Goal: Task Accomplishment & Management: Use online tool/utility

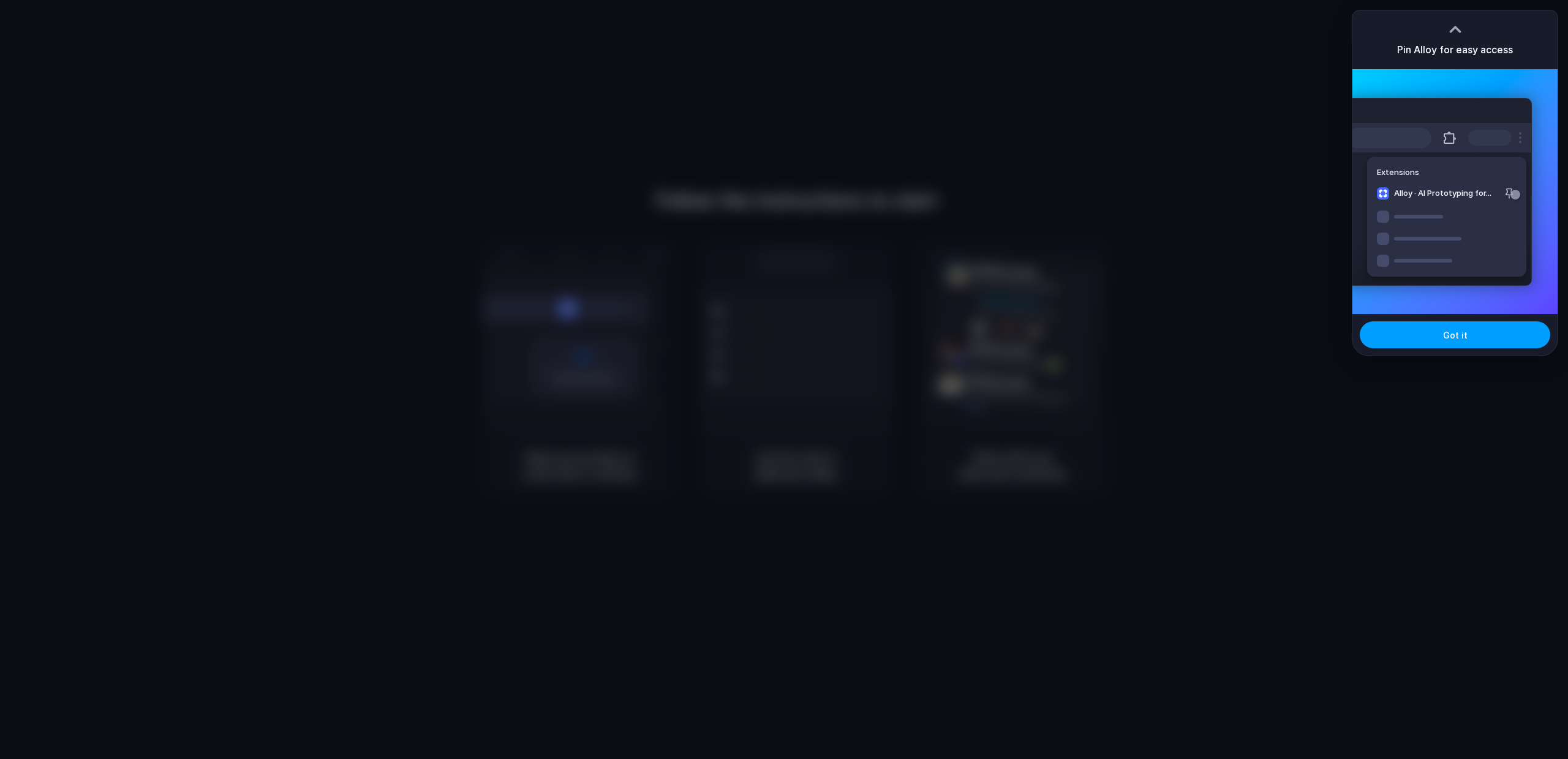
click at [1452, 341] on button "Got it" at bounding box center [1455, 335] width 190 height 27
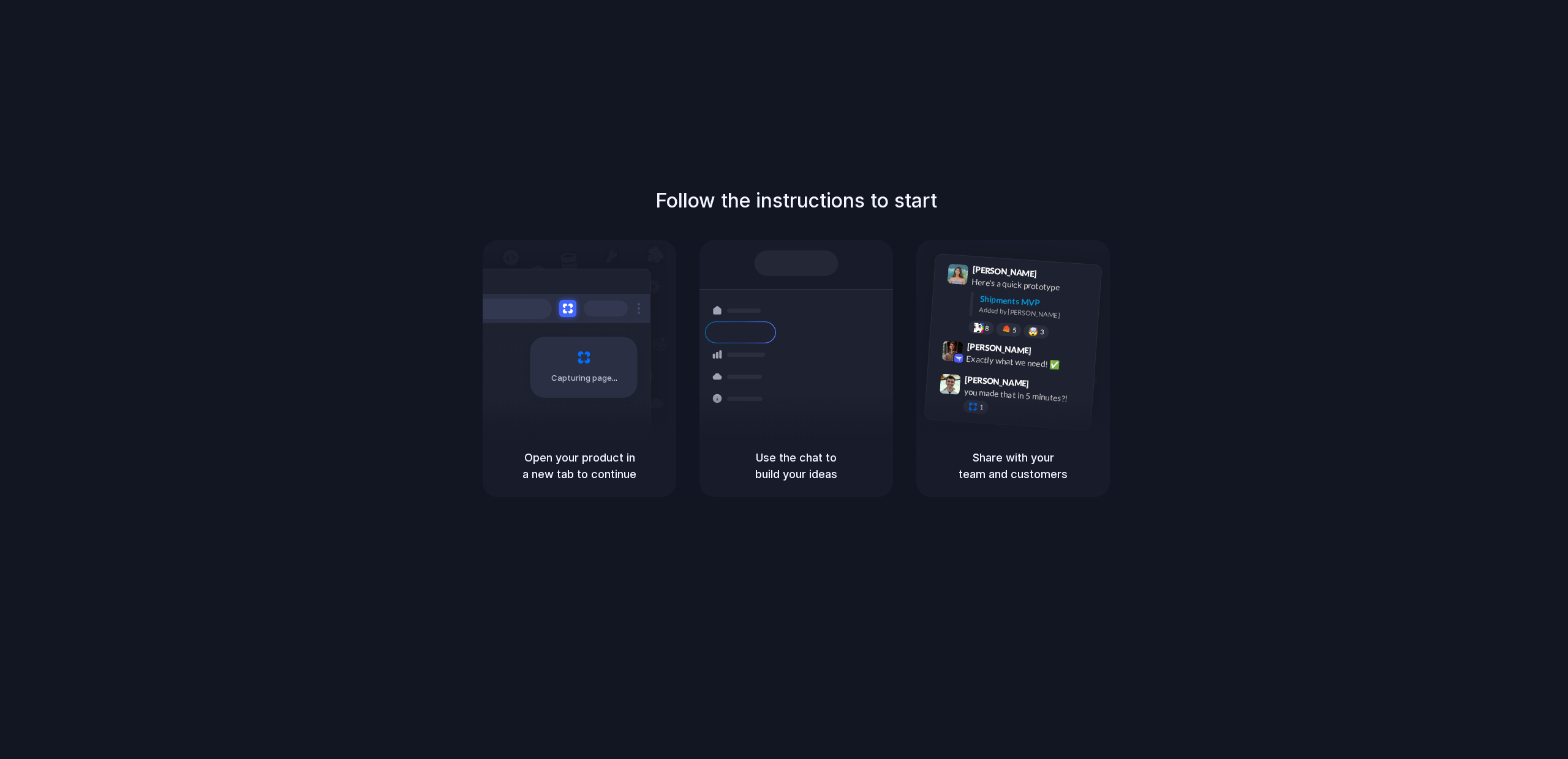
click at [1110, 110] on div "Follow the instructions to start Capturing page Open your product in a new tab …" at bounding box center [796, 391] width 1592 height 783
drag, startPoint x: 1285, startPoint y: 128, endPoint x: 1293, endPoint y: 127, distance: 8.1
click at [1289, 127] on div "Follow the instructions to start Capturing page Open your product in a new tab …" at bounding box center [796, 391] width 1592 height 783
click at [784, 380] on div at bounding box center [784, 380] width 0 height 0
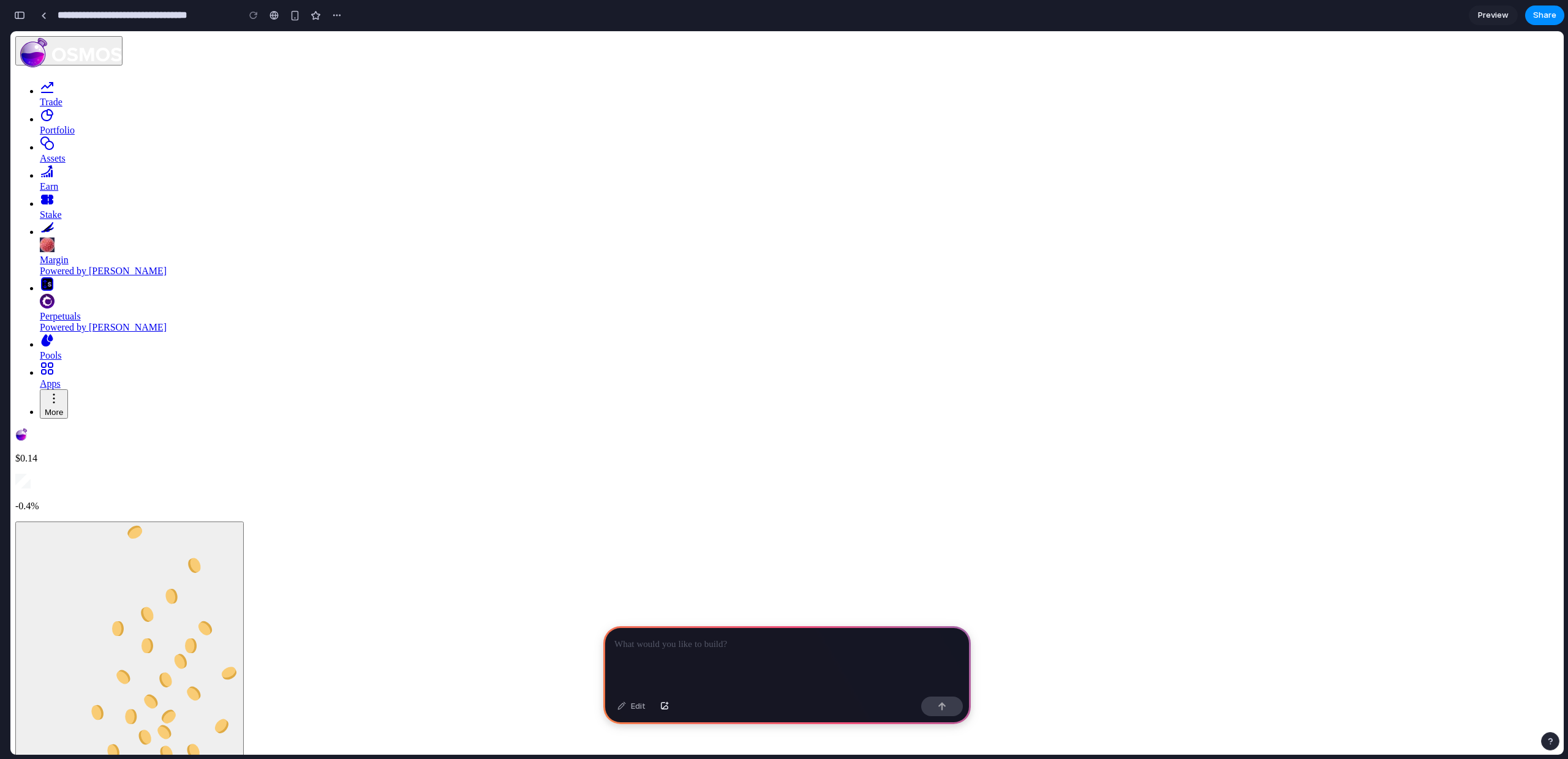
drag, startPoint x: 914, startPoint y: 205, endPoint x: 913, endPoint y: 198, distance: 7.1
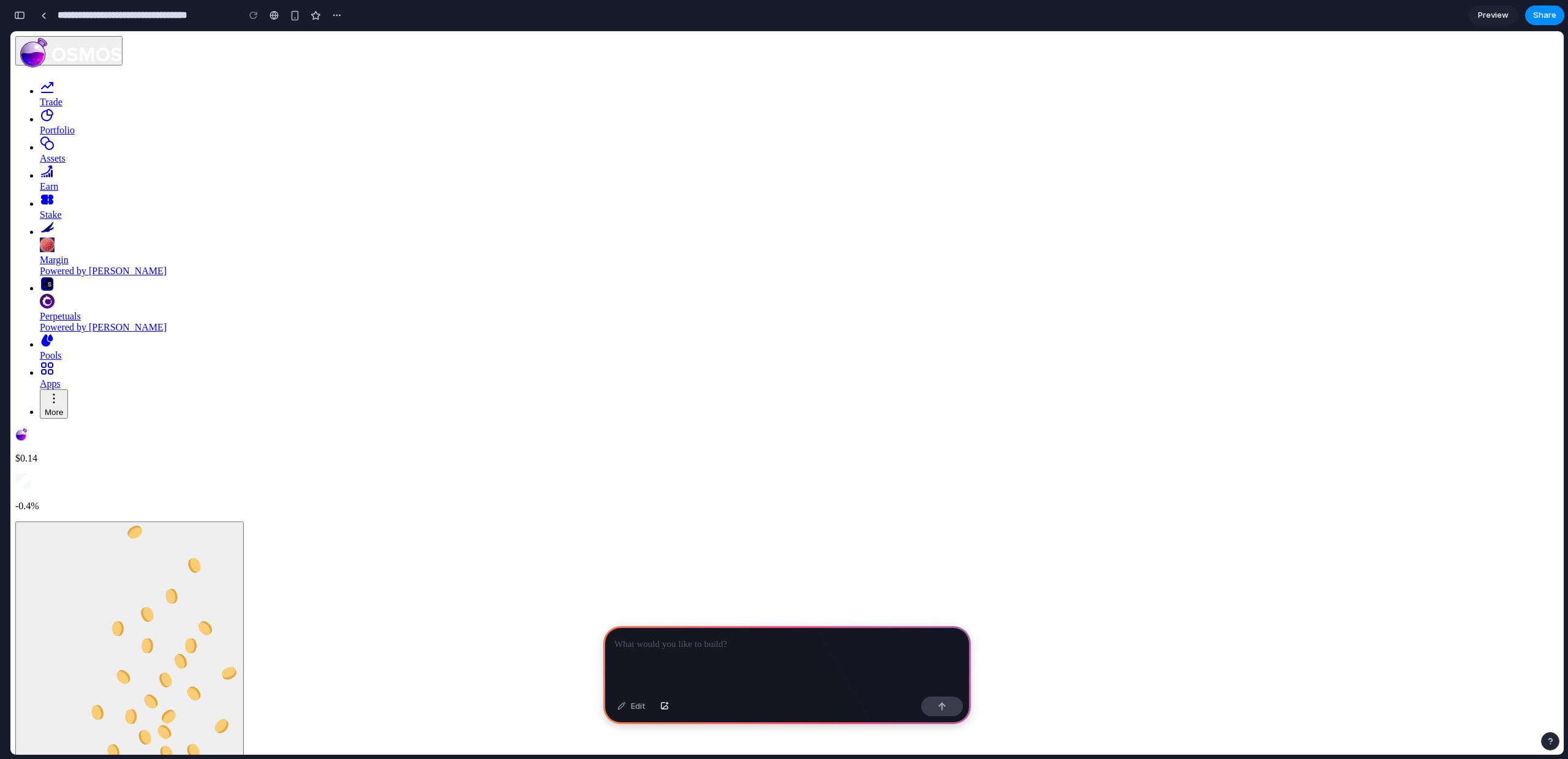
click at [58, 164] on div "Assets" at bounding box center [799, 159] width 1519 height 11
click at [62, 164] on div "Assets" at bounding box center [799, 159] width 1519 height 11
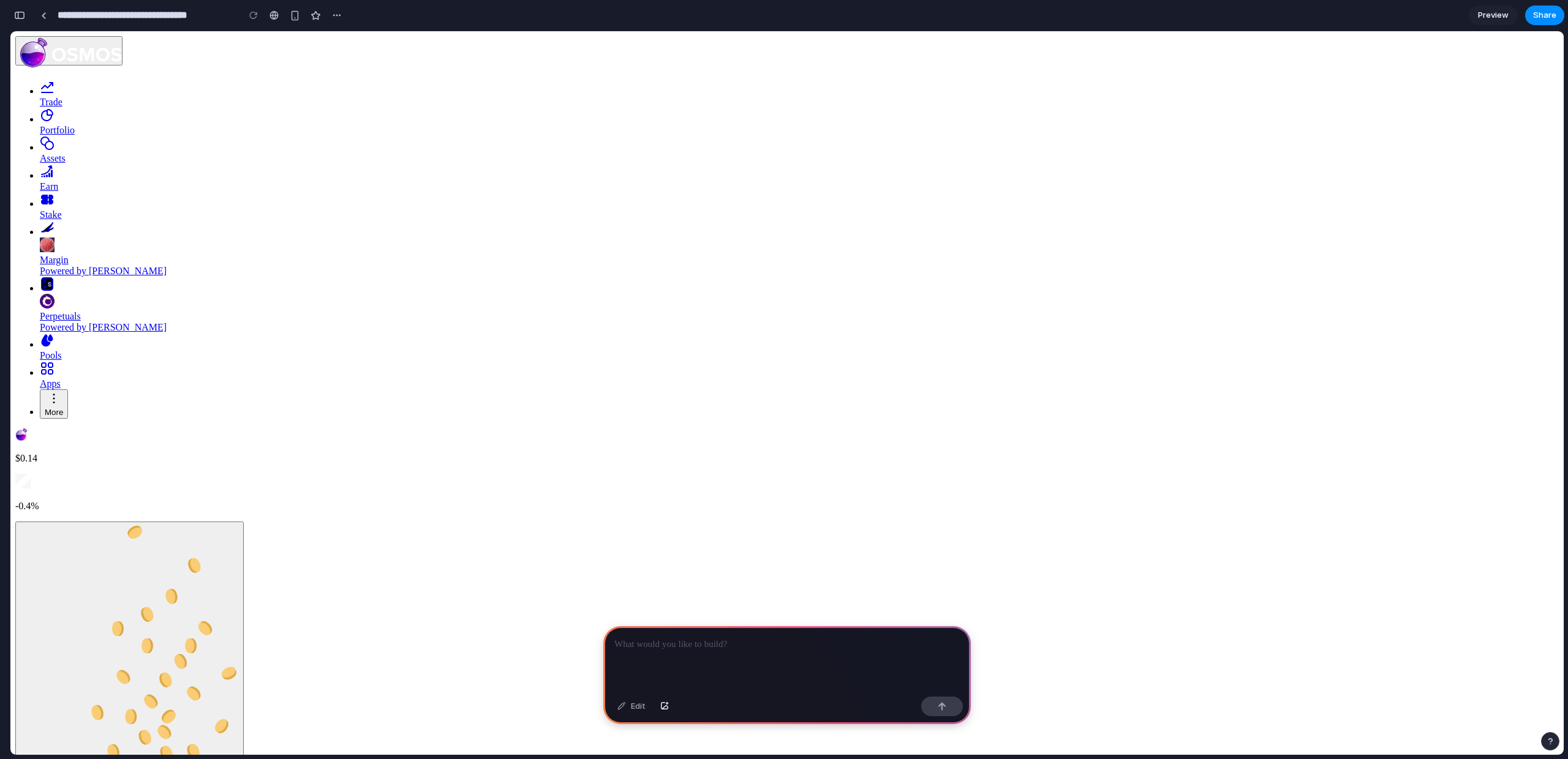
click at [70, 136] on link "Portfolio" at bounding box center [799, 122] width 1519 height 28
drag, startPoint x: 419, startPoint y: 328, endPoint x: 741, endPoint y: 372, distance: 325.0
drag, startPoint x: 648, startPoint y: 319, endPoint x: 693, endPoint y: 320, distance: 45.0
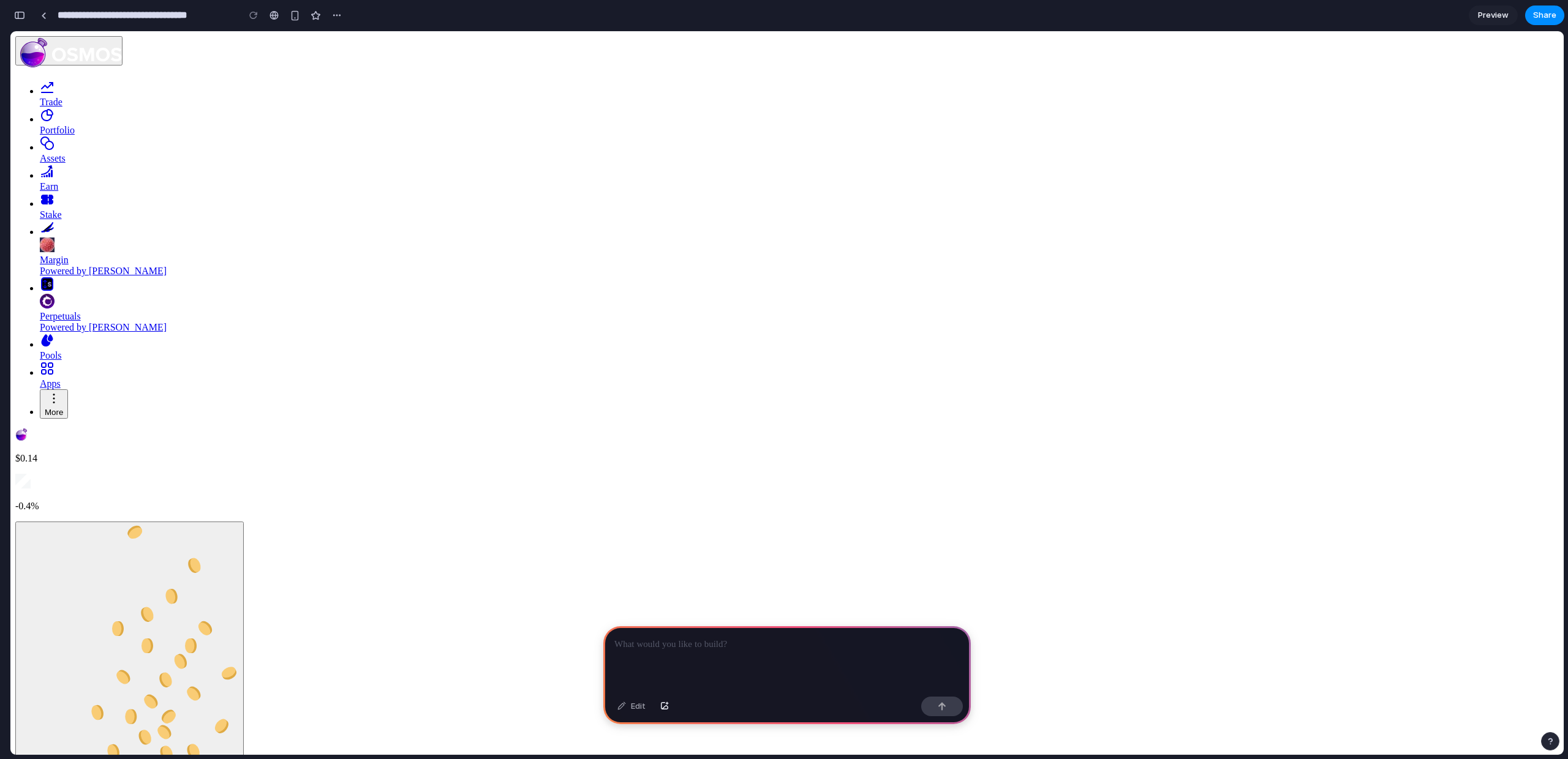
type input "******"
drag, startPoint x: 600, startPoint y: 393, endPoint x: 598, endPoint y: 400, distance: 7.3
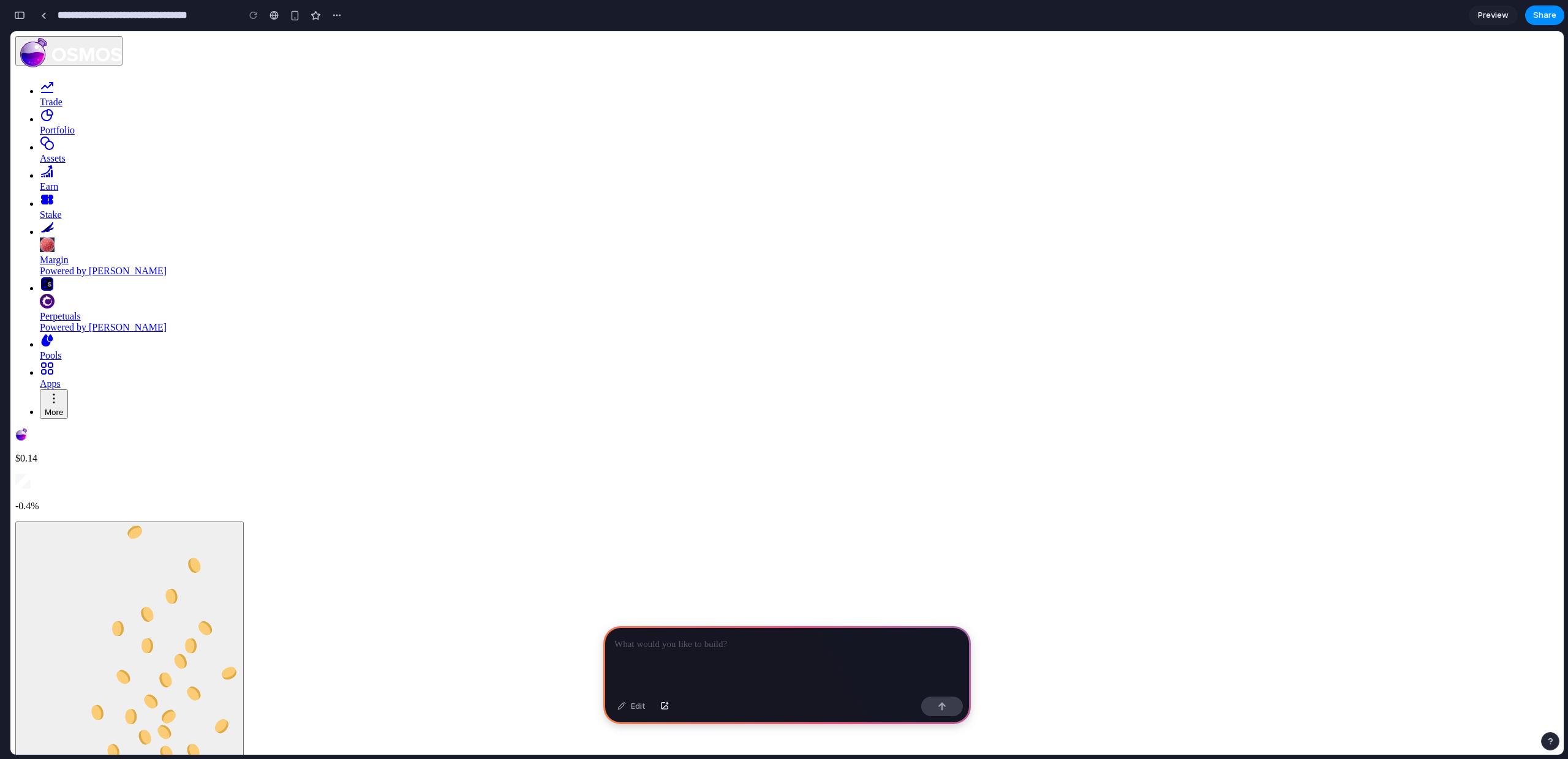
click at [698, 644] on p at bounding box center [787, 644] width 345 height 15
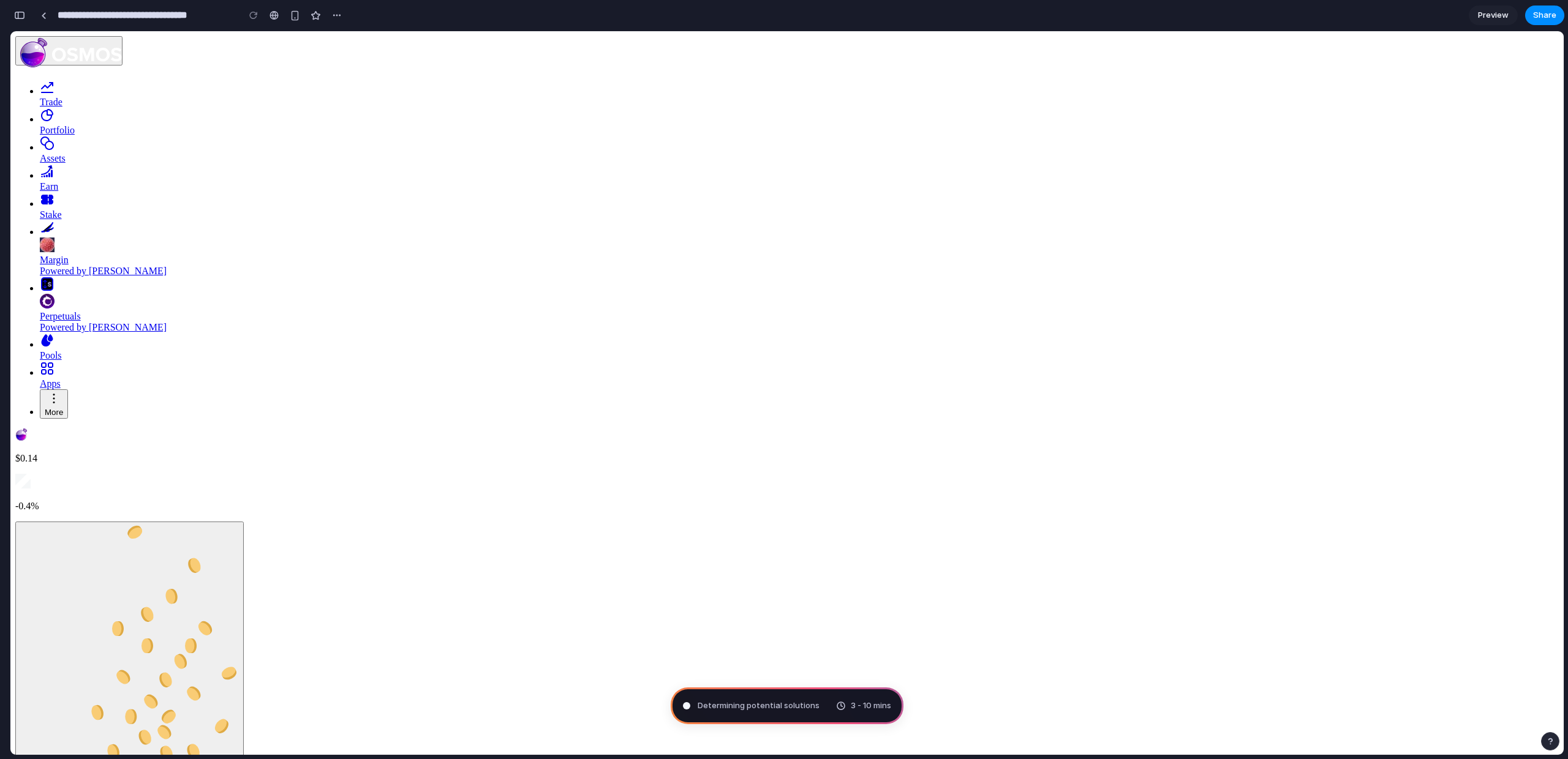
type input "**********"
